Goal: Task Accomplishment & Management: Use online tool/utility

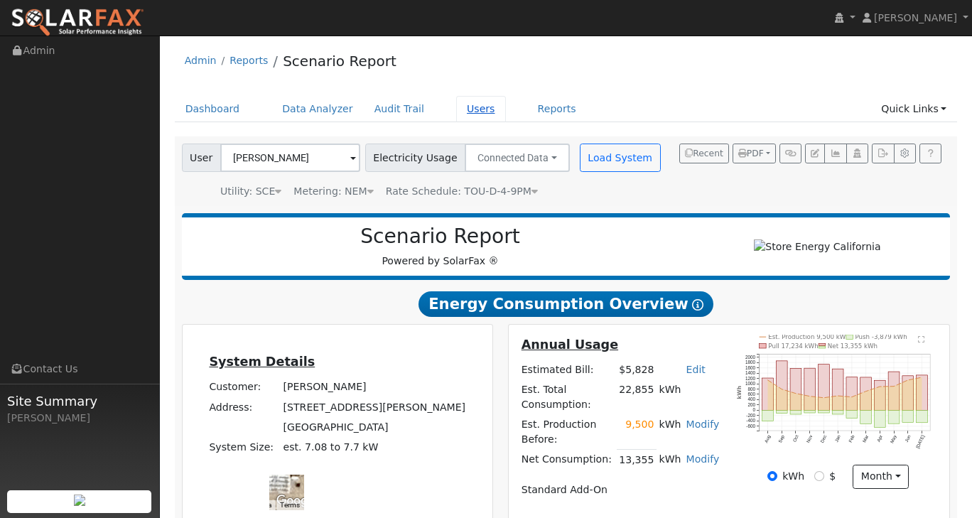
click at [469, 110] on link "Users" at bounding box center [481, 109] width 50 height 26
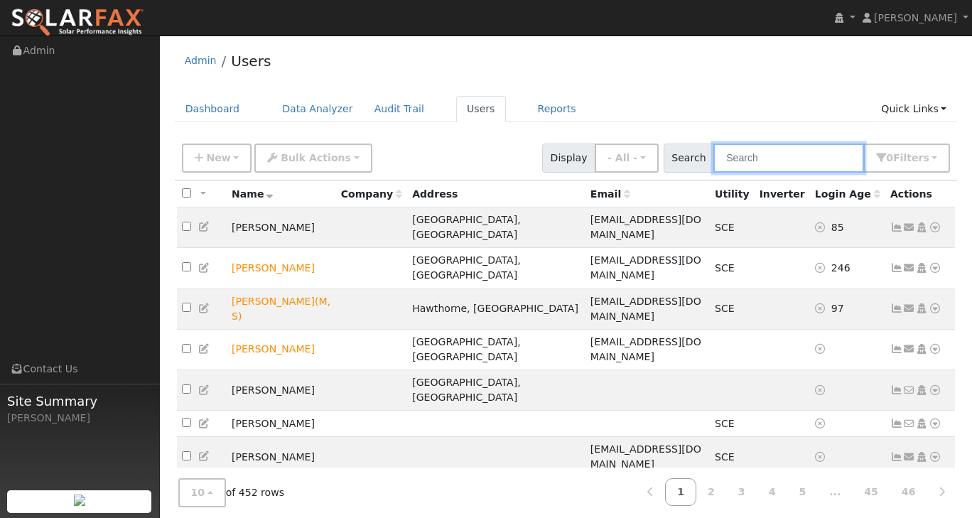
click at [755, 156] on input "text" at bounding box center [788, 157] width 151 height 29
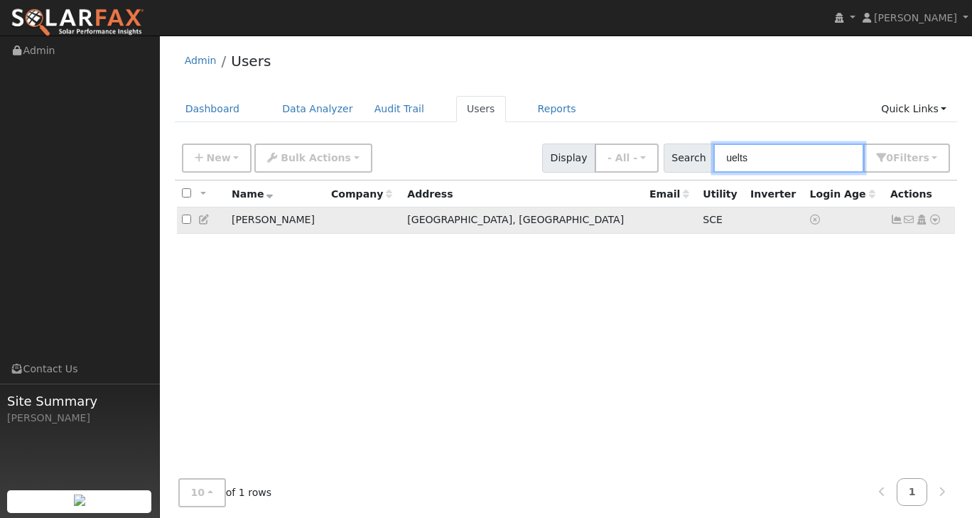
type input "uelts"
click at [199, 225] on link at bounding box center [204, 219] width 13 height 11
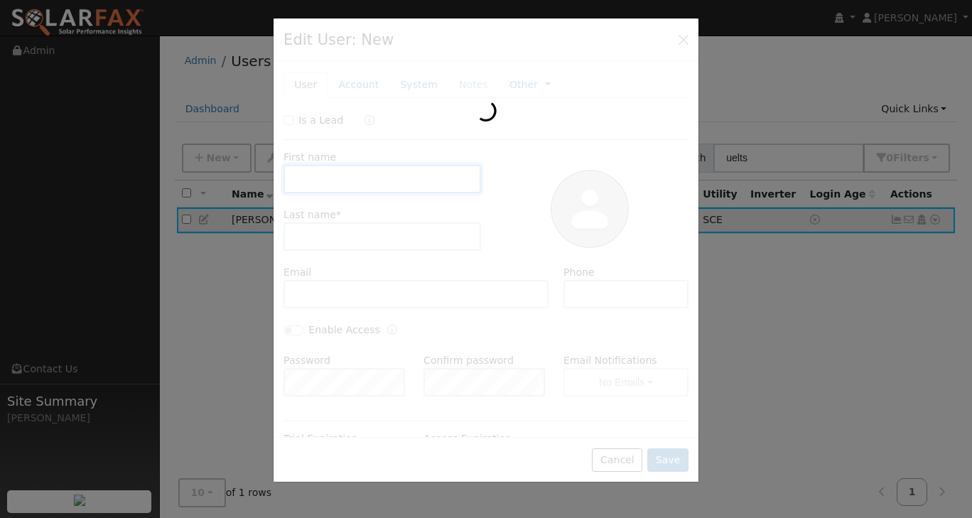
type input "[DATE]"
type input "[PERSON_NAME]"
type input "7.1"
type input "TOU-D-4-9PM"
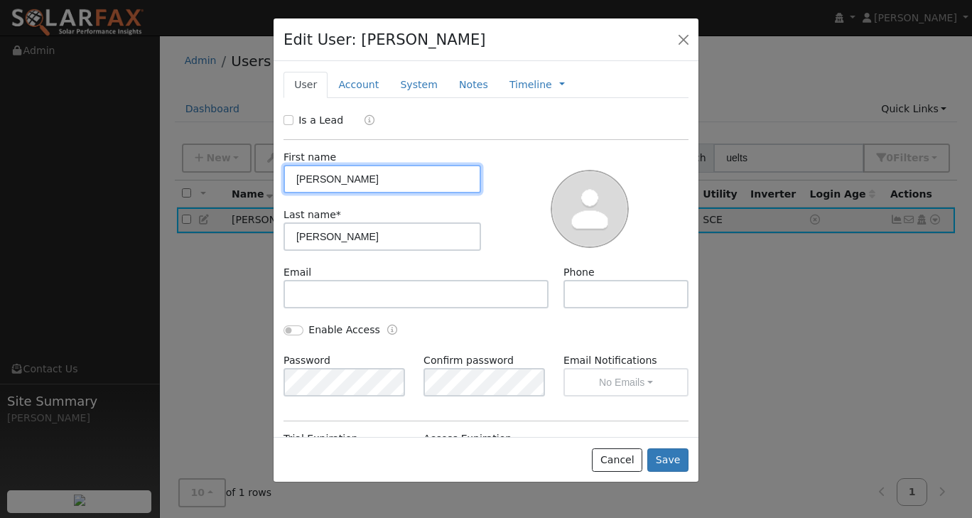
type input "SCE"
click at [354, 87] on link "Account" at bounding box center [358, 85] width 62 height 26
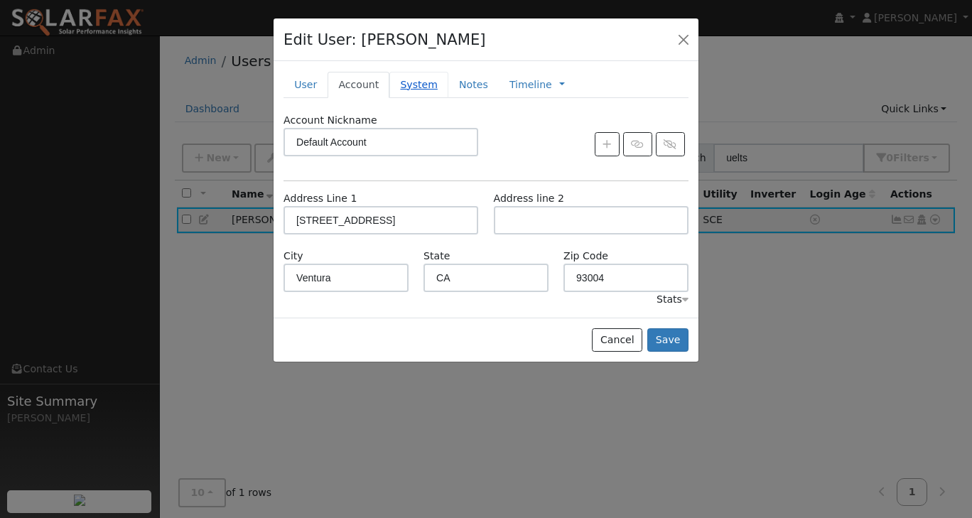
click at [401, 86] on link "System" at bounding box center [418, 85] width 59 height 26
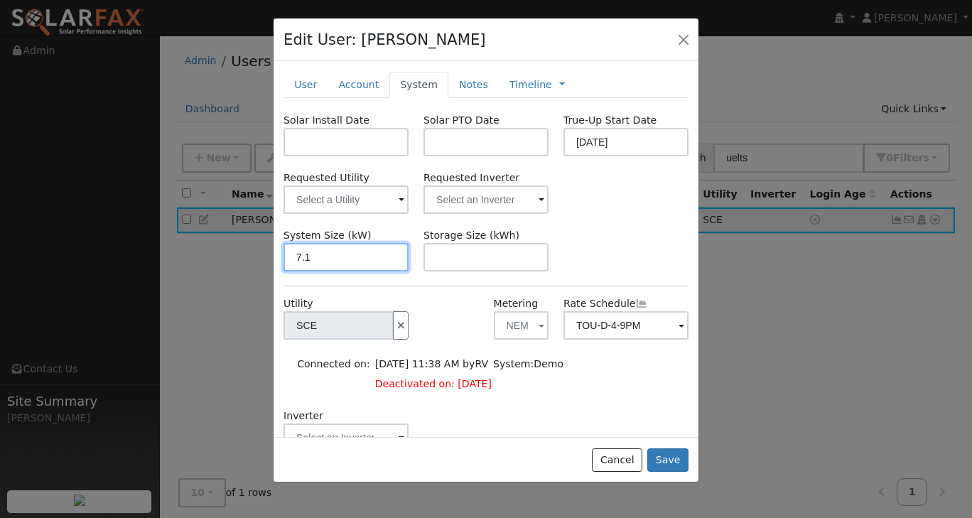
scroll to position [142, 0]
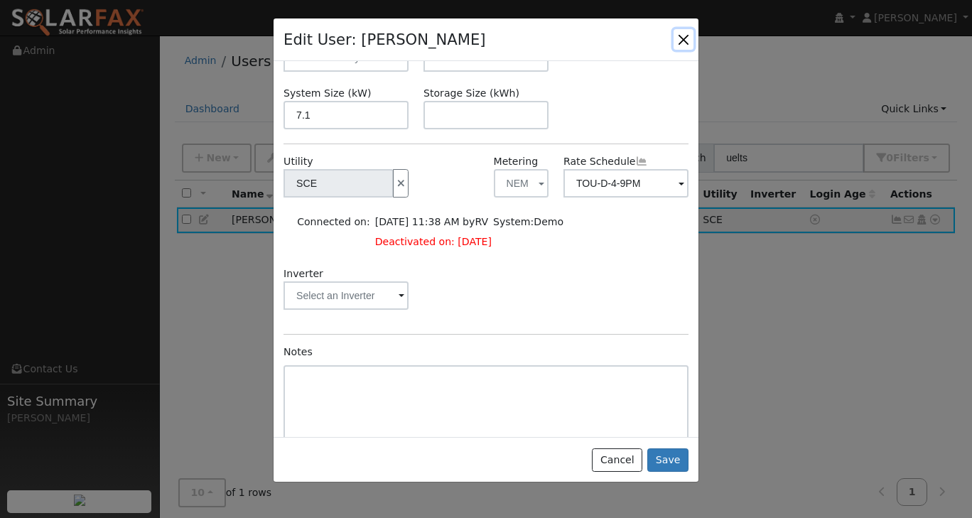
click at [680, 39] on button "button" at bounding box center [683, 39] width 20 height 20
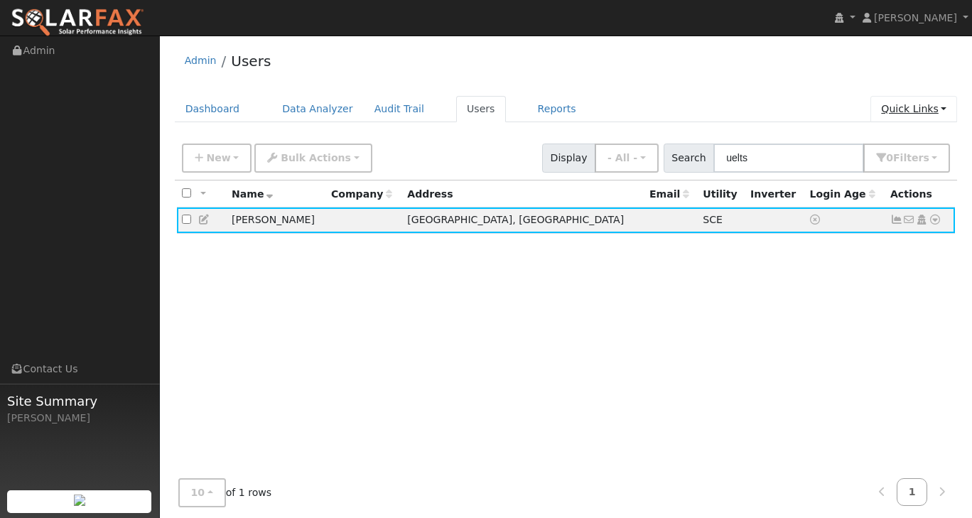
click at [937, 112] on link "Quick Links" at bounding box center [913, 109] width 87 height 26
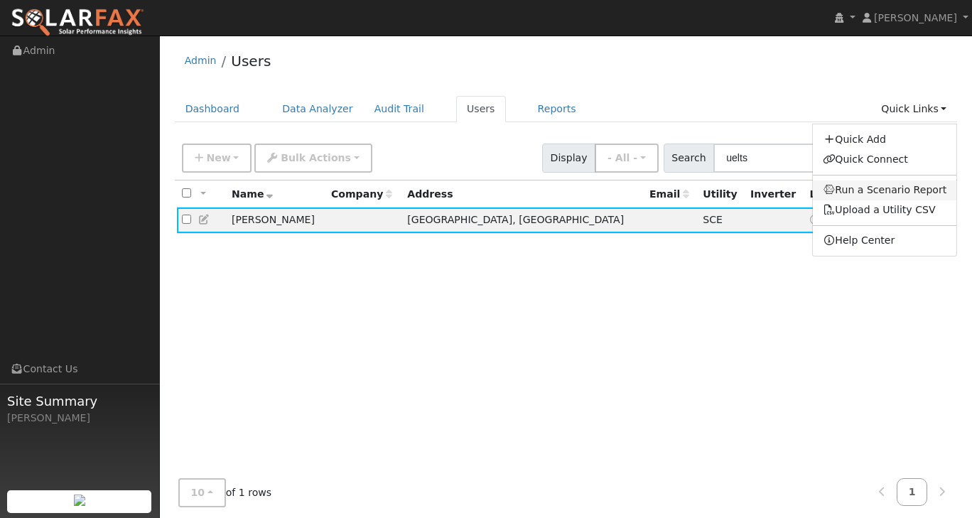
click at [884, 188] on link "Run a Scenario Report" at bounding box center [884, 190] width 144 height 20
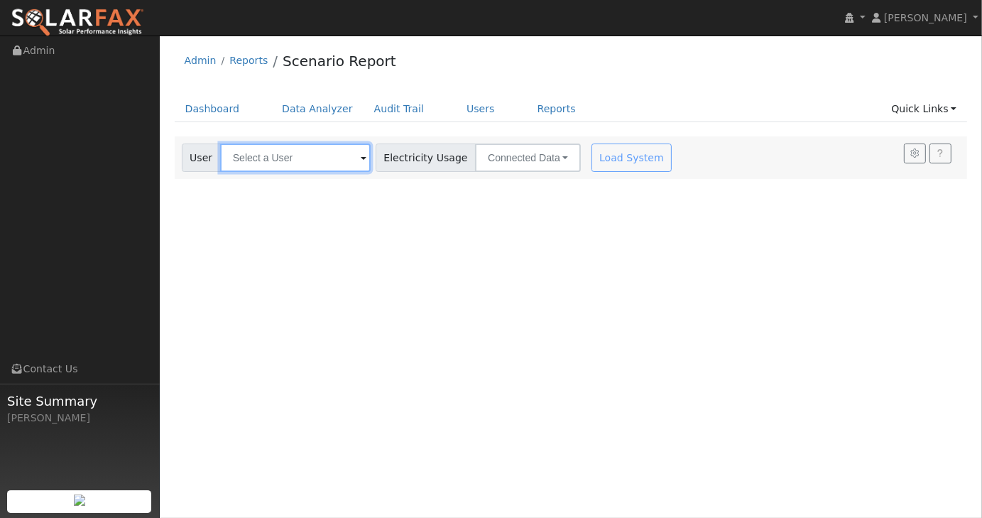
click at [303, 159] on input "text" at bounding box center [295, 157] width 151 height 28
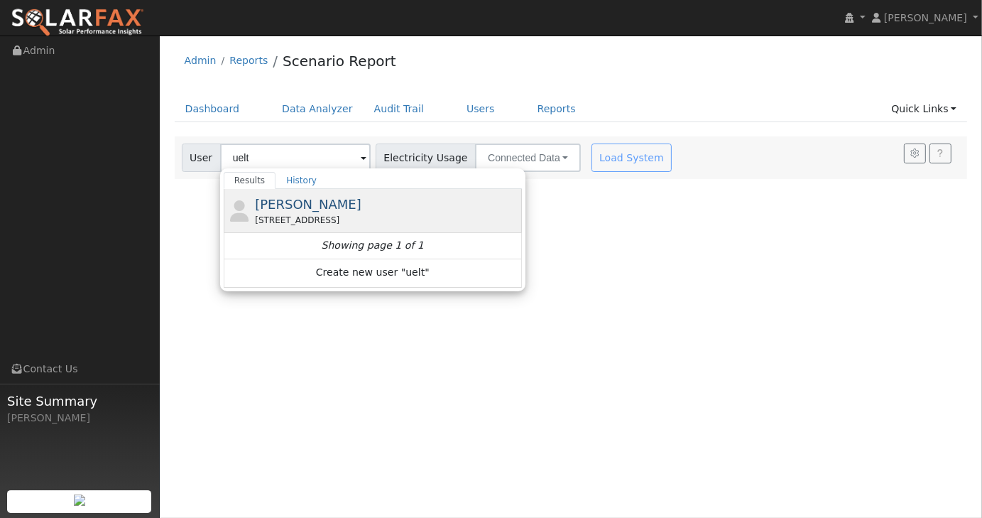
click at [331, 204] on span "[PERSON_NAME]" at bounding box center [308, 204] width 107 height 15
type input "[PERSON_NAME]"
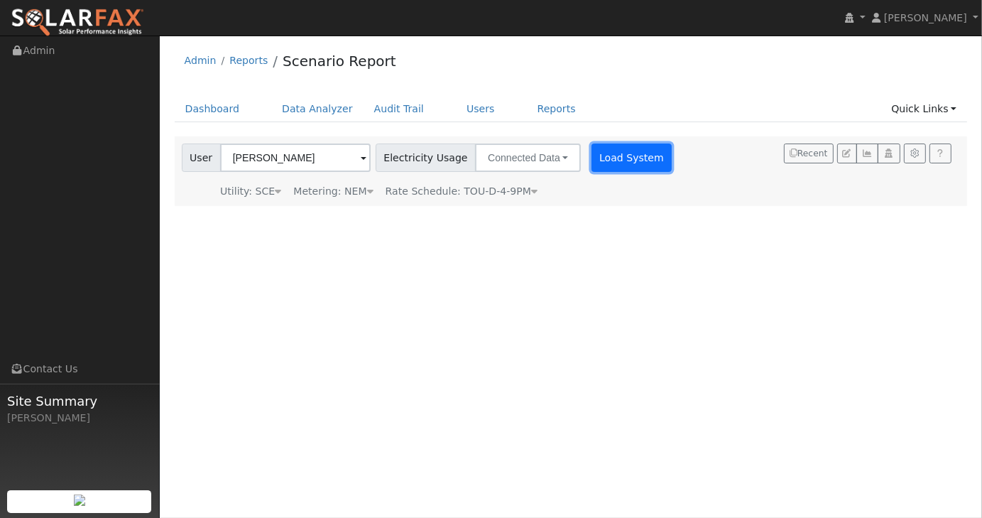
click at [617, 165] on button "Load System" at bounding box center [632, 157] width 81 height 28
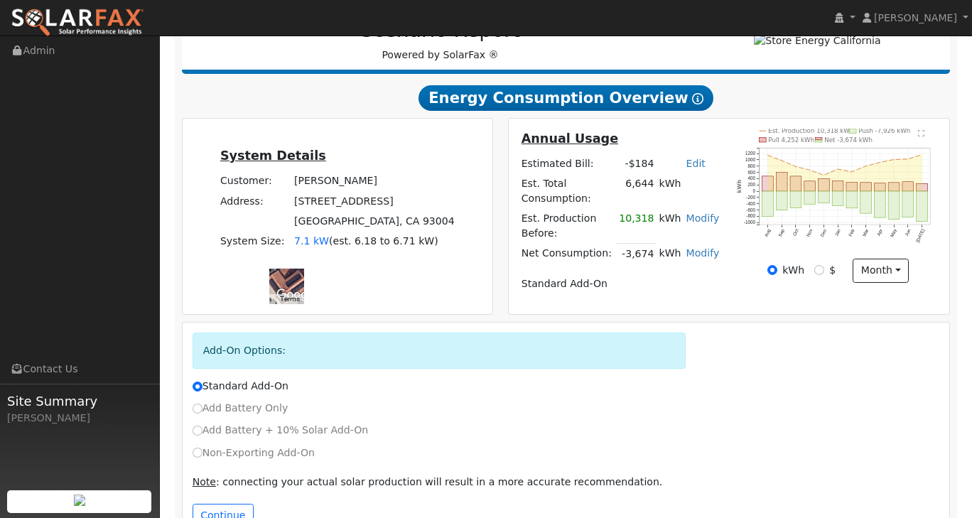
scroll to position [237, 0]
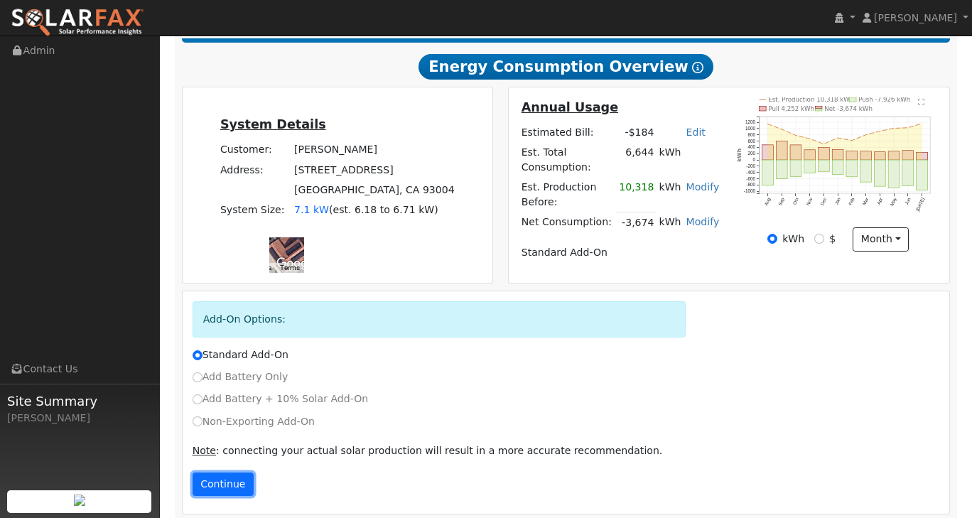
click at [220, 478] on button "Continue" at bounding box center [222, 484] width 61 height 24
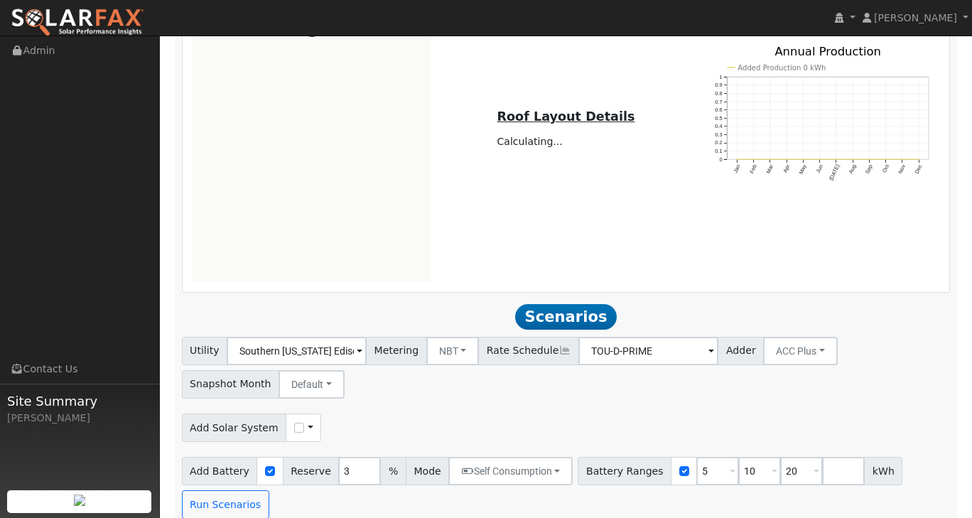
scroll to position [783, 0]
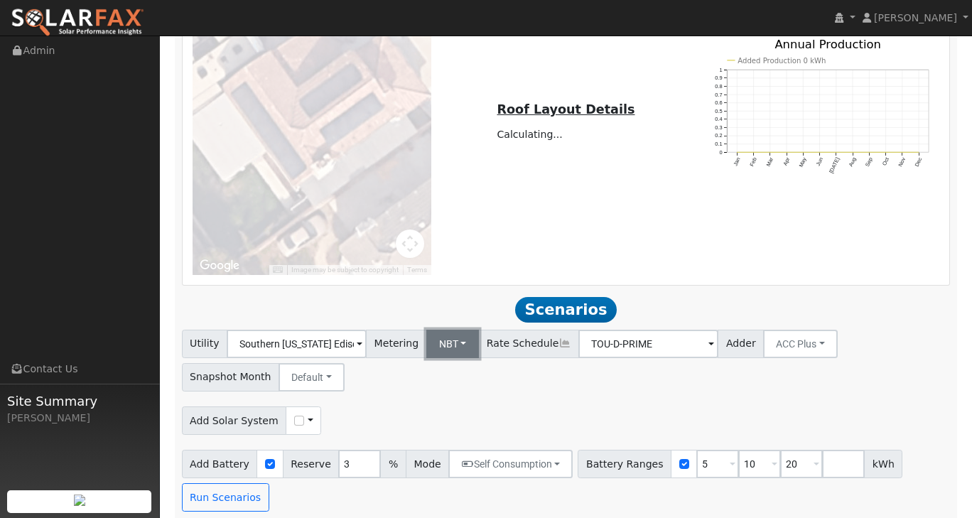
click at [445, 330] on button "NBT" at bounding box center [452, 344] width 53 height 28
click at [440, 365] on link "NEM" at bounding box center [462, 375] width 99 height 20
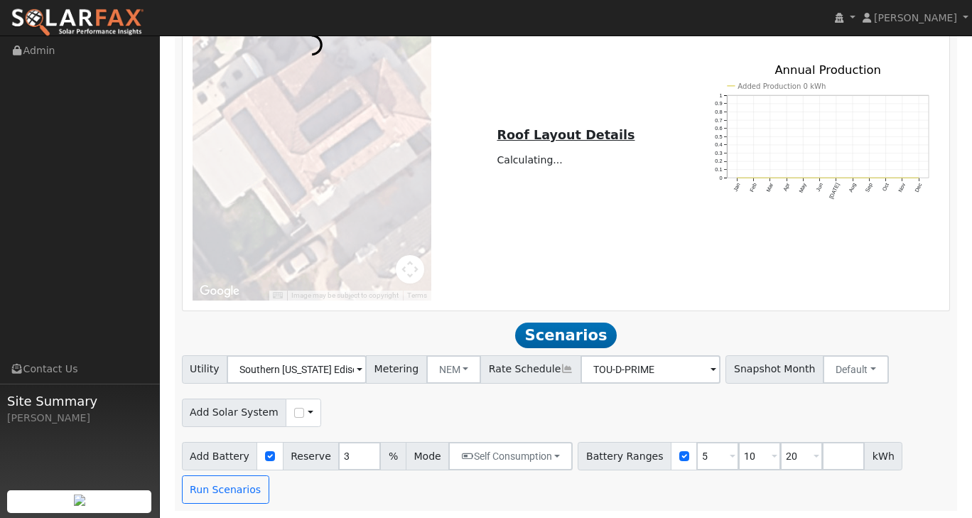
scroll to position [749, 0]
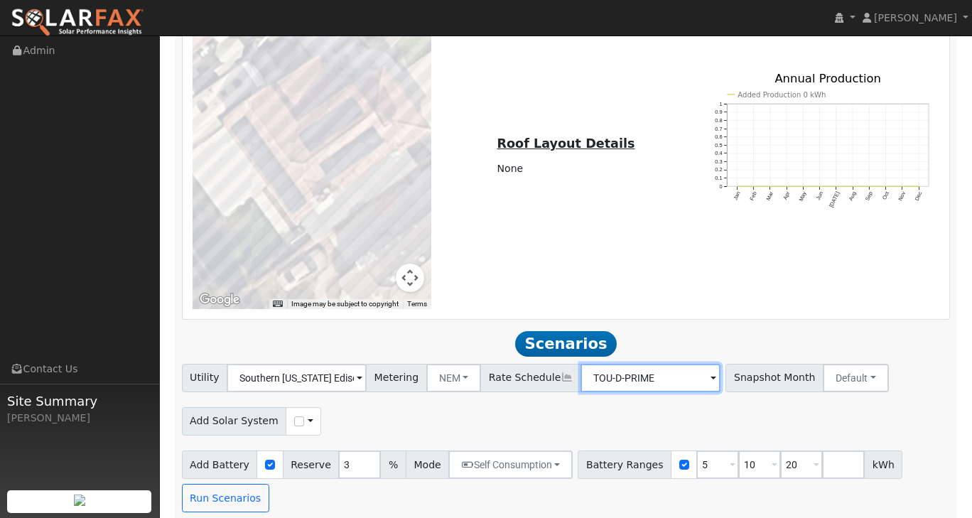
click at [366, 370] on input "TOU-D-PRIME" at bounding box center [297, 378] width 140 height 28
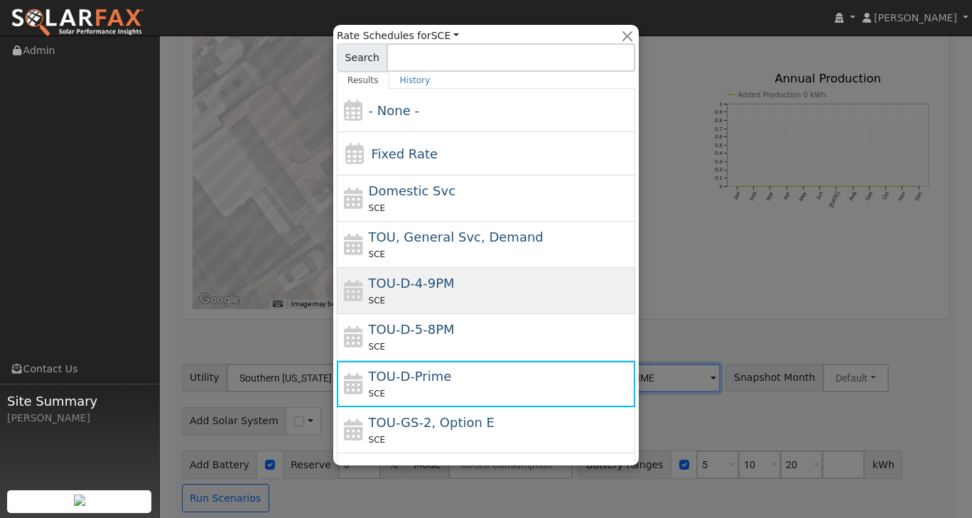
click at [490, 299] on div "SCE" at bounding box center [500, 300] width 263 height 15
type input "TOU-D-4-9PM"
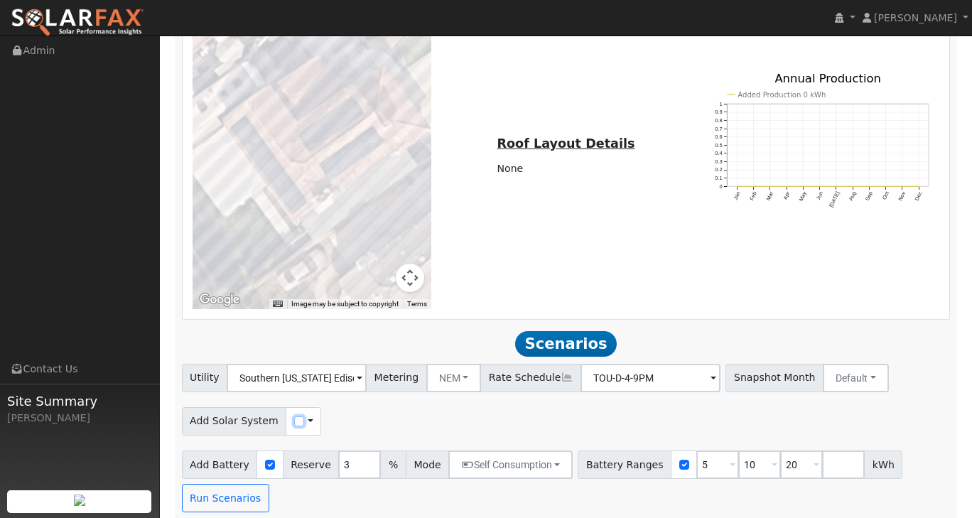
click at [294, 416] on input "checkbox" at bounding box center [299, 421] width 10 height 10
checkbox input "true"
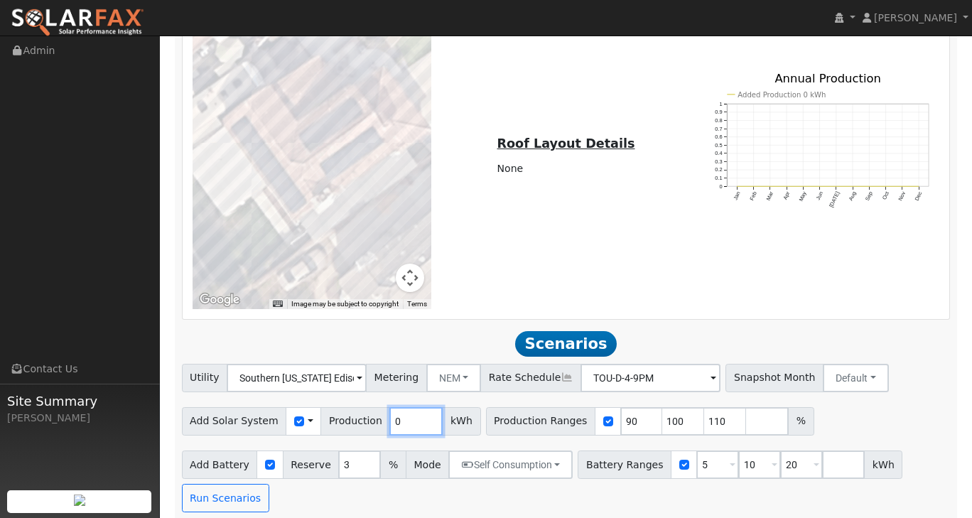
click at [393, 417] on input "0" at bounding box center [415, 421] width 53 height 28
type input "2"
type input "2600"
click at [898, 402] on div "Add Solar System Use CSV Data Production 2600 kWh Production Ranges 90 100 110 %" at bounding box center [565, 418] width 773 height 33
click at [738, 460] on input "10" at bounding box center [759, 464] width 43 height 28
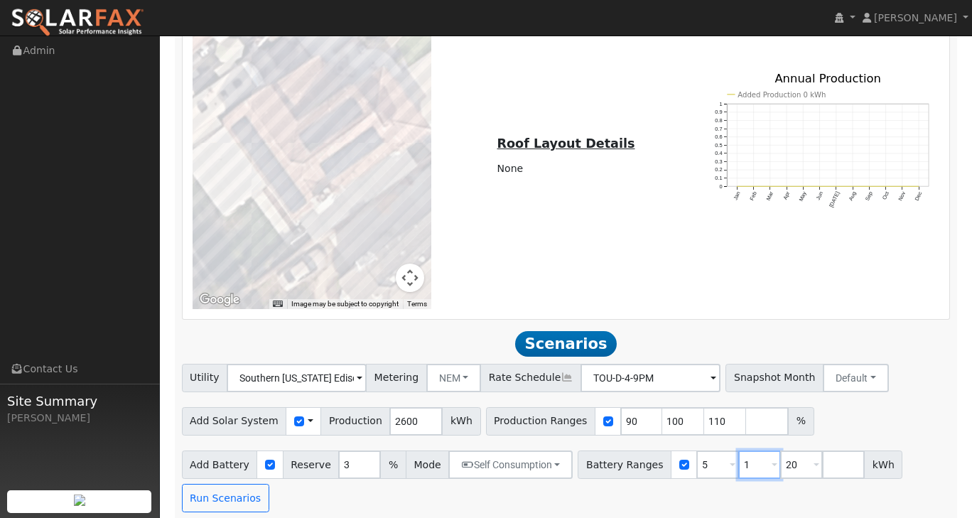
type input "20"
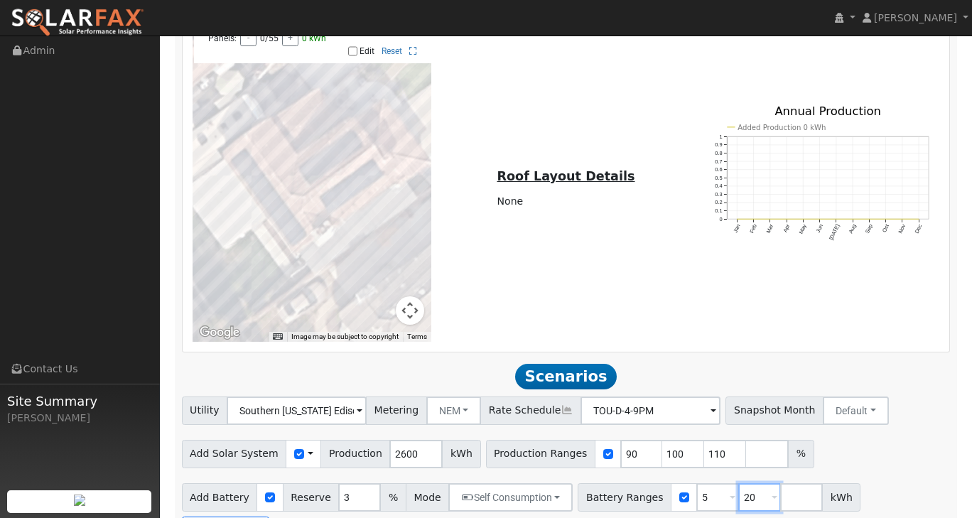
type input "2"
click at [698, 488] on input "5" at bounding box center [717, 497] width 43 height 28
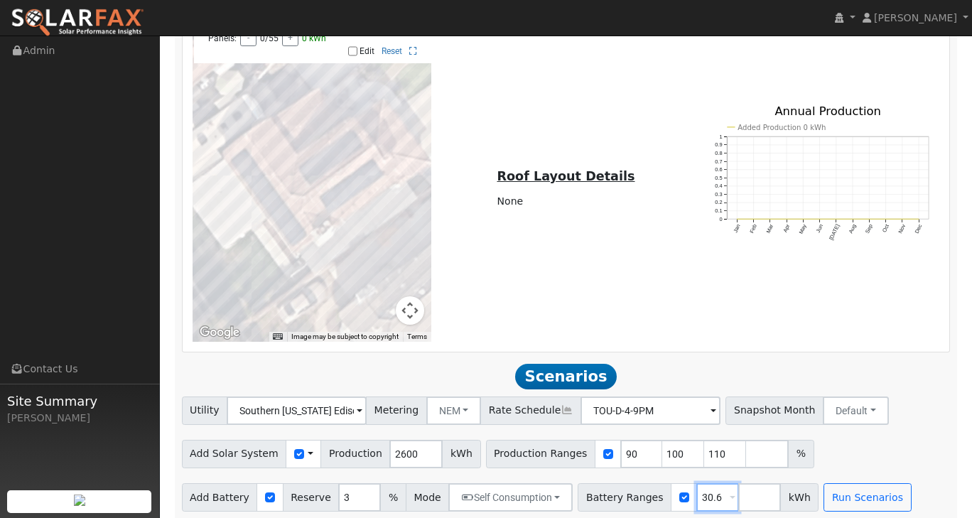
type input "30.6"
click at [839, 435] on div "Add Solar System Use CSV Data Production 2600 kWh Production Ranges 90 100 110 %" at bounding box center [565, 451] width 773 height 33
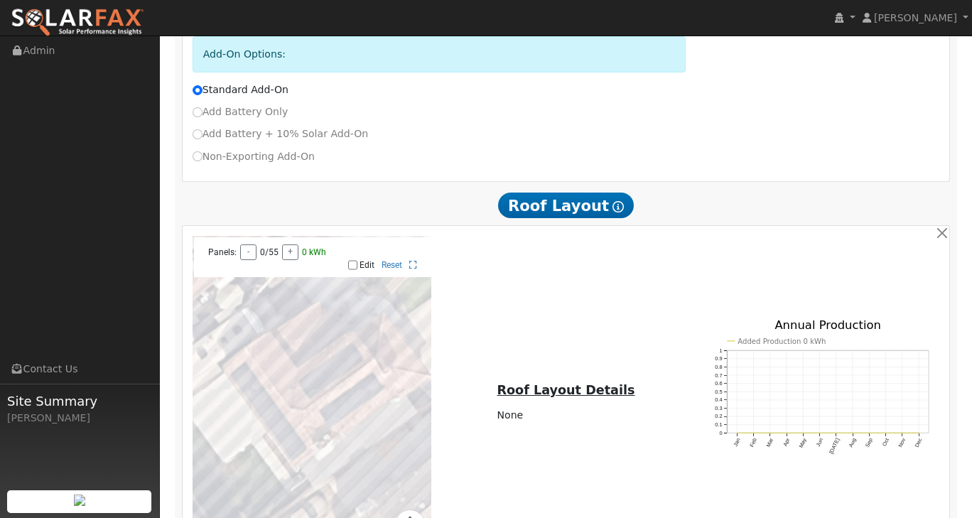
scroll to position [503, 0]
click at [353, 259] on input "Edit" at bounding box center [352, 264] width 9 height 10
click at [267, 360] on div at bounding box center [311, 395] width 239 height 320
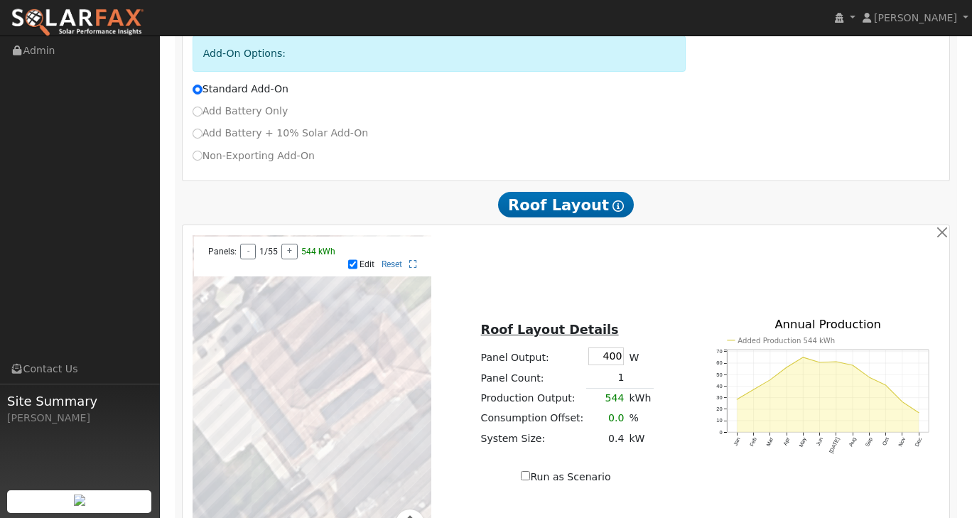
click at [271, 354] on div at bounding box center [311, 395] width 239 height 320
click at [281, 370] on div at bounding box center [311, 395] width 239 height 320
click at [277, 384] on div at bounding box center [311, 395] width 239 height 320
click at [288, 396] on div at bounding box center [311, 395] width 239 height 320
click at [672, 286] on div "To navigate the map with touch gestures double-tap and hold your finger on the …" at bounding box center [566, 395] width 762 height 320
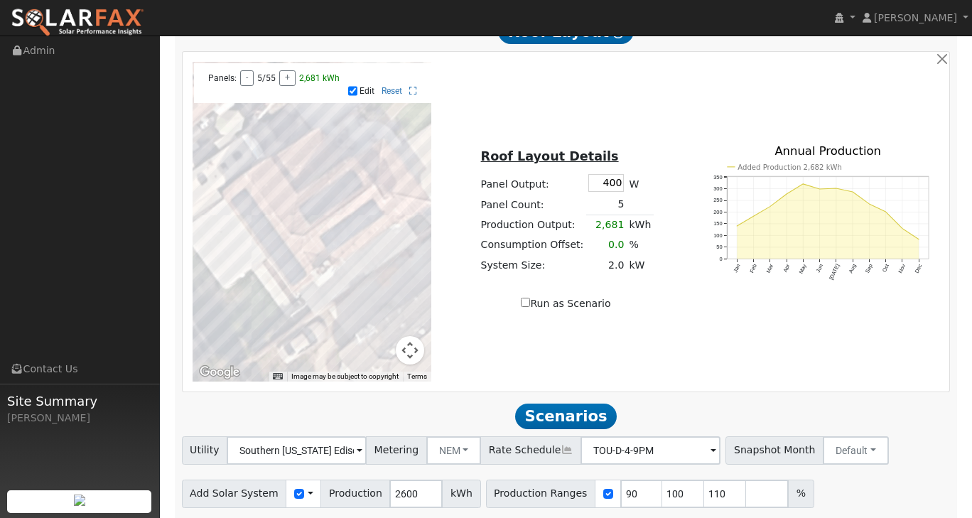
scroll to position [716, 0]
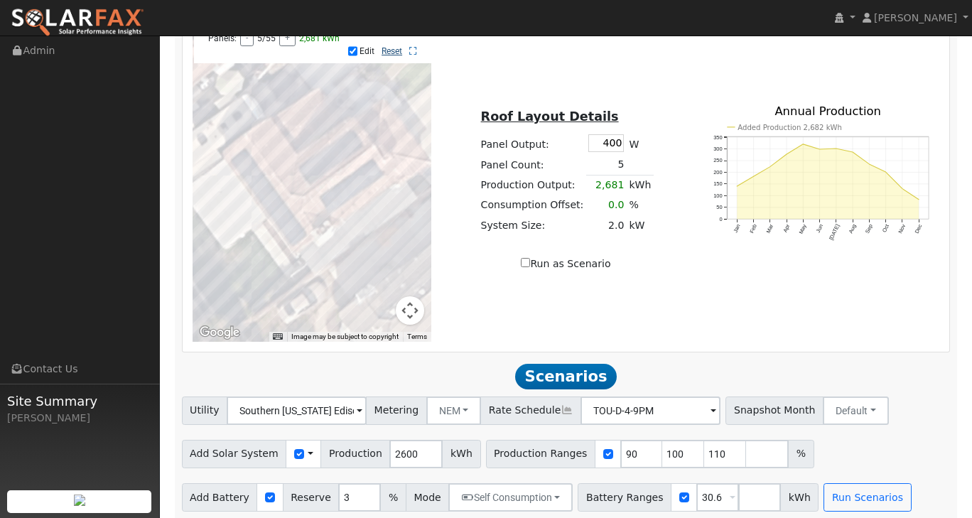
click at [391, 46] on link "Reset" at bounding box center [391, 51] width 21 height 10
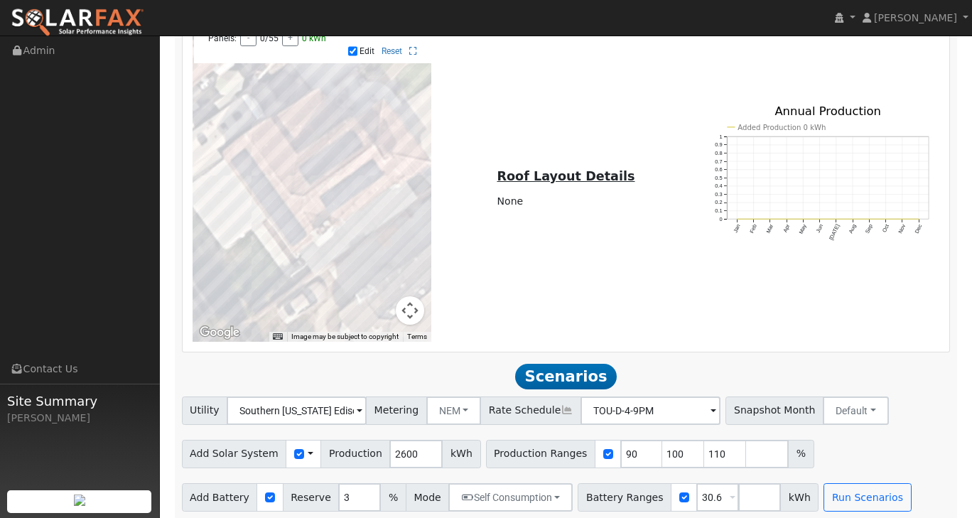
click at [369, 46] on label "Edit" at bounding box center [366, 51] width 15 height 10
click at [357, 46] on input "Edit" at bounding box center [352, 51] width 9 height 10
click at [365, 46] on label "Edit" at bounding box center [366, 51] width 15 height 10
click at [357, 46] on input "Edit" at bounding box center [352, 51] width 9 height 10
click at [291, 161] on div at bounding box center [311, 182] width 239 height 320
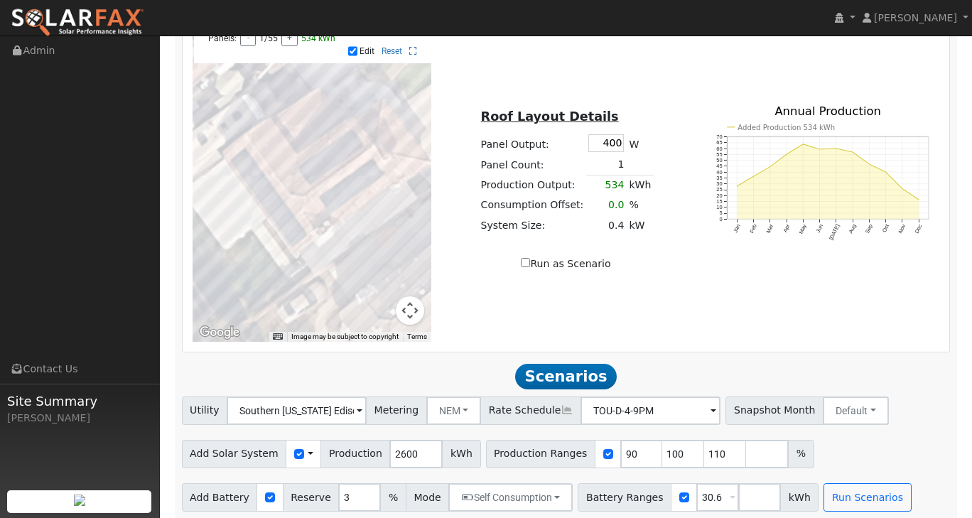
click at [280, 169] on div at bounding box center [311, 182] width 239 height 320
click at [269, 153] on div at bounding box center [311, 182] width 239 height 320
click at [274, 141] on div at bounding box center [311, 182] width 239 height 320
click at [291, 180] on div at bounding box center [311, 182] width 239 height 320
click at [352, 46] on input "Edit" at bounding box center [352, 51] width 9 height 10
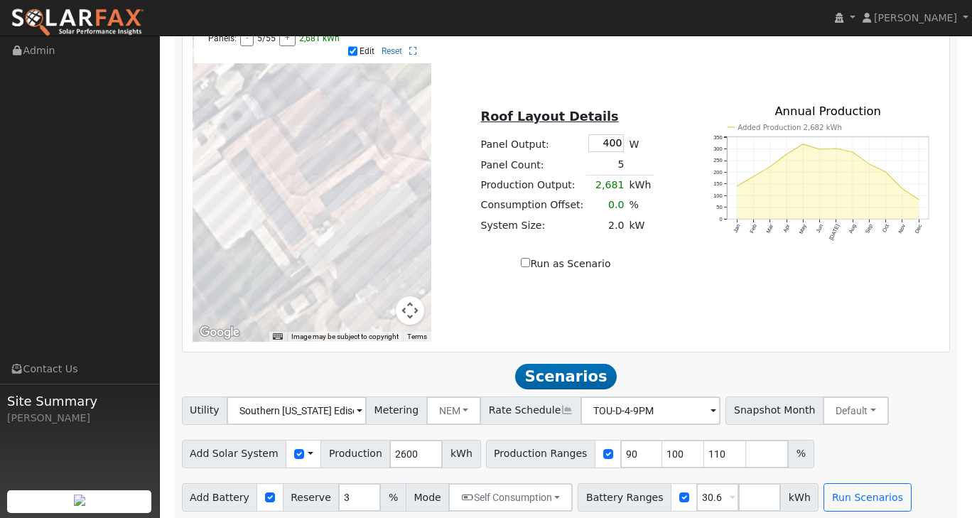
checkbox input "false"
click at [823, 489] on button "Run Scenarios" at bounding box center [866, 497] width 87 height 28
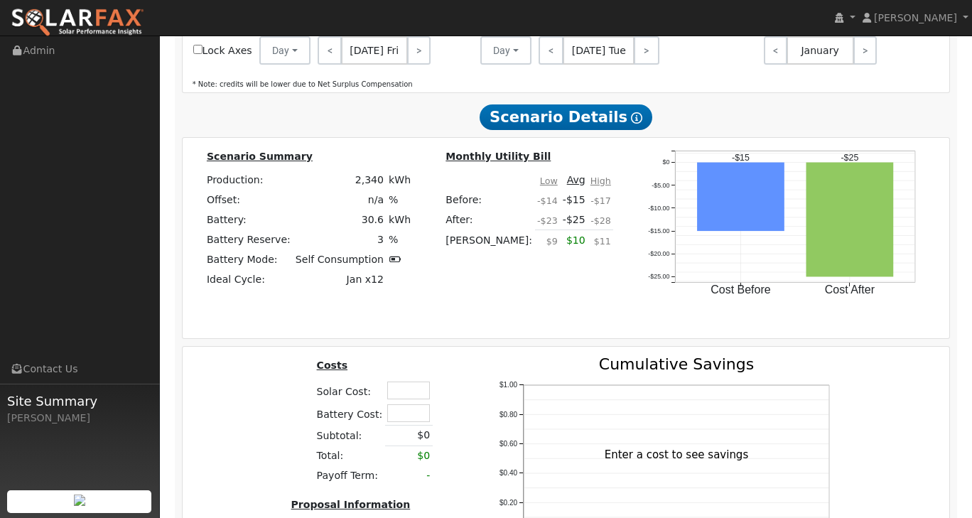
scroll to position [1732, 0]
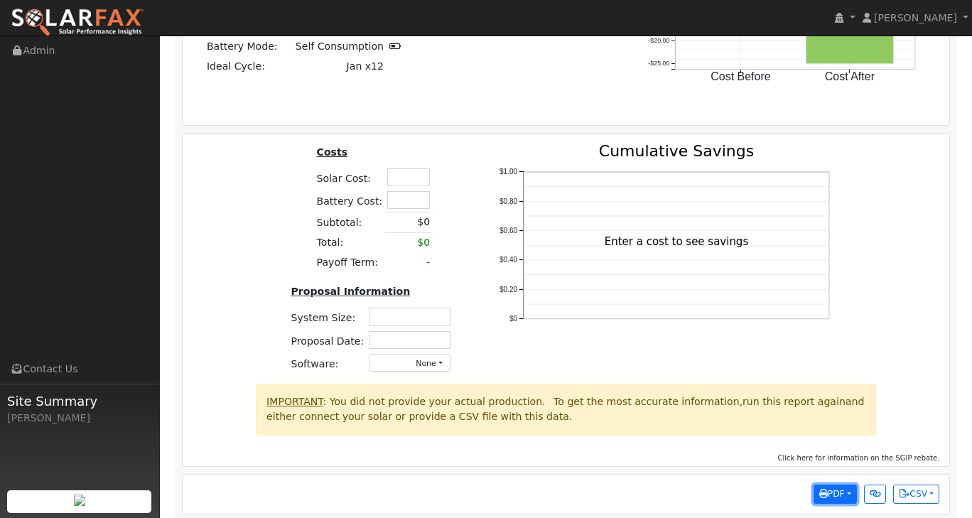
click at [839, 489] on span "PDF" at bounding box center [832, 494] width 26 height 10
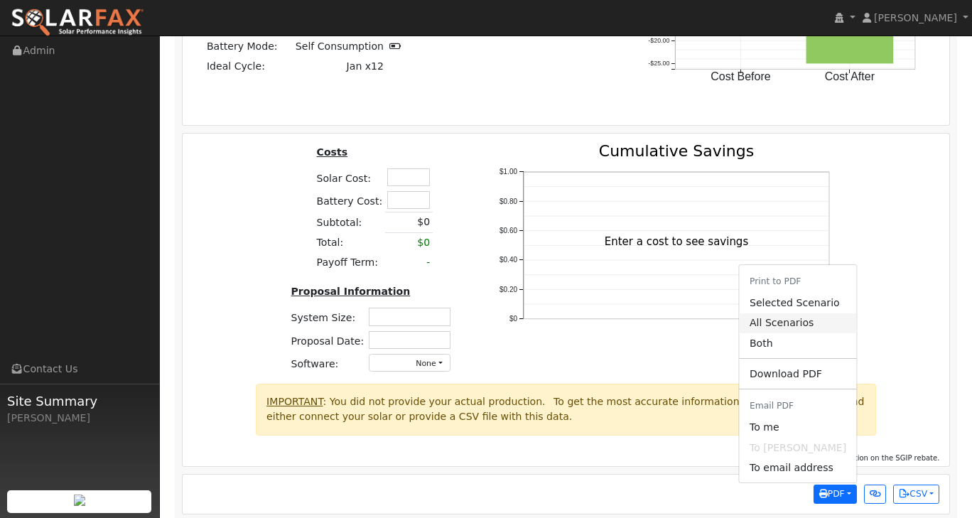
click at [778, 318] on link "All Scenarios" at bounding box center [797, 323] width 116 height 20
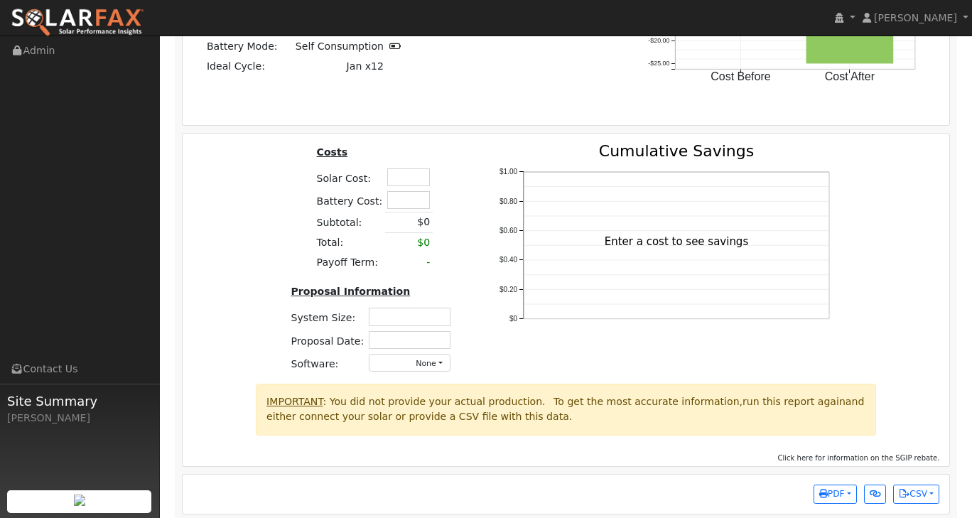
scroll to position [1729, 0]
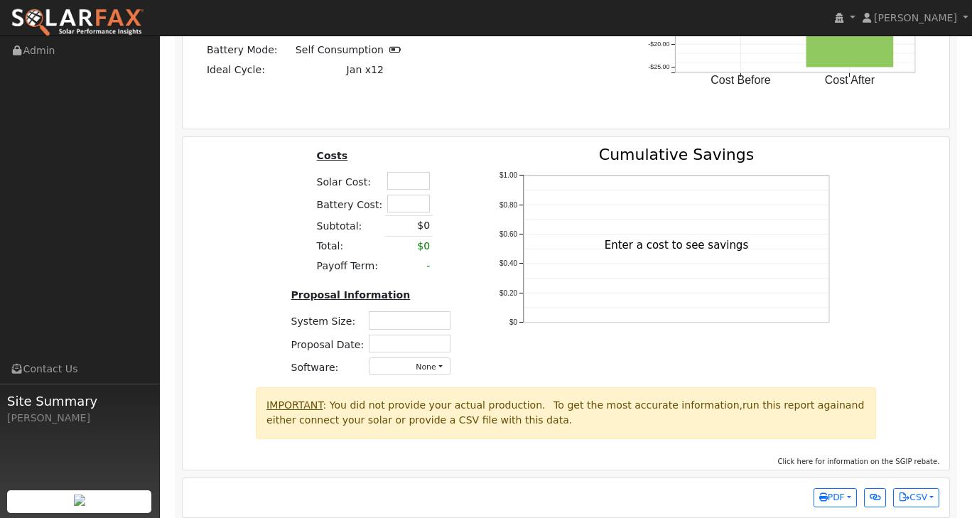
click at [512, 219] on icon "$0 $0.20 $0.40 $0.60 $0.80 $1.00 Cumulative Savings Enter a cost to see savings" at bounding box center [665, 263] width 355 height 232
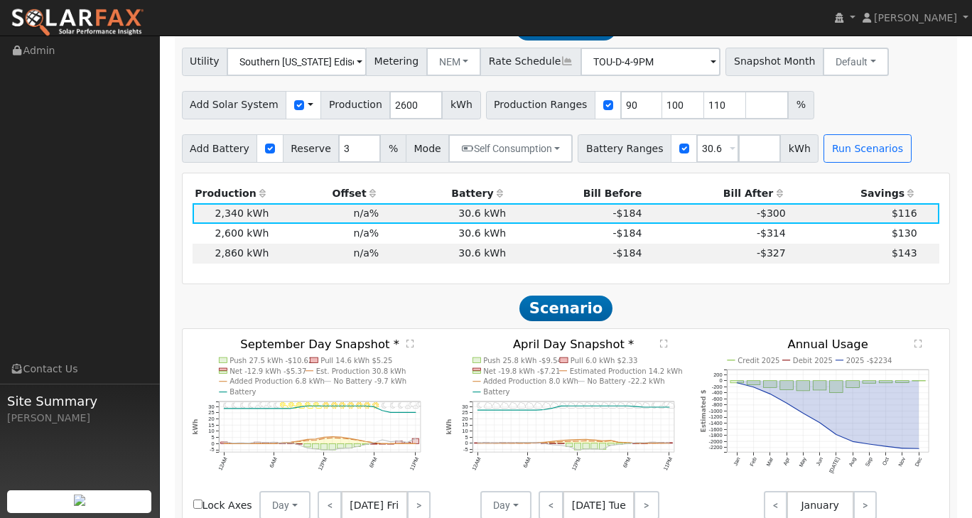
scroll to position [947, 0]
